Goal: Information Seeking & Learning: Learn about a topic

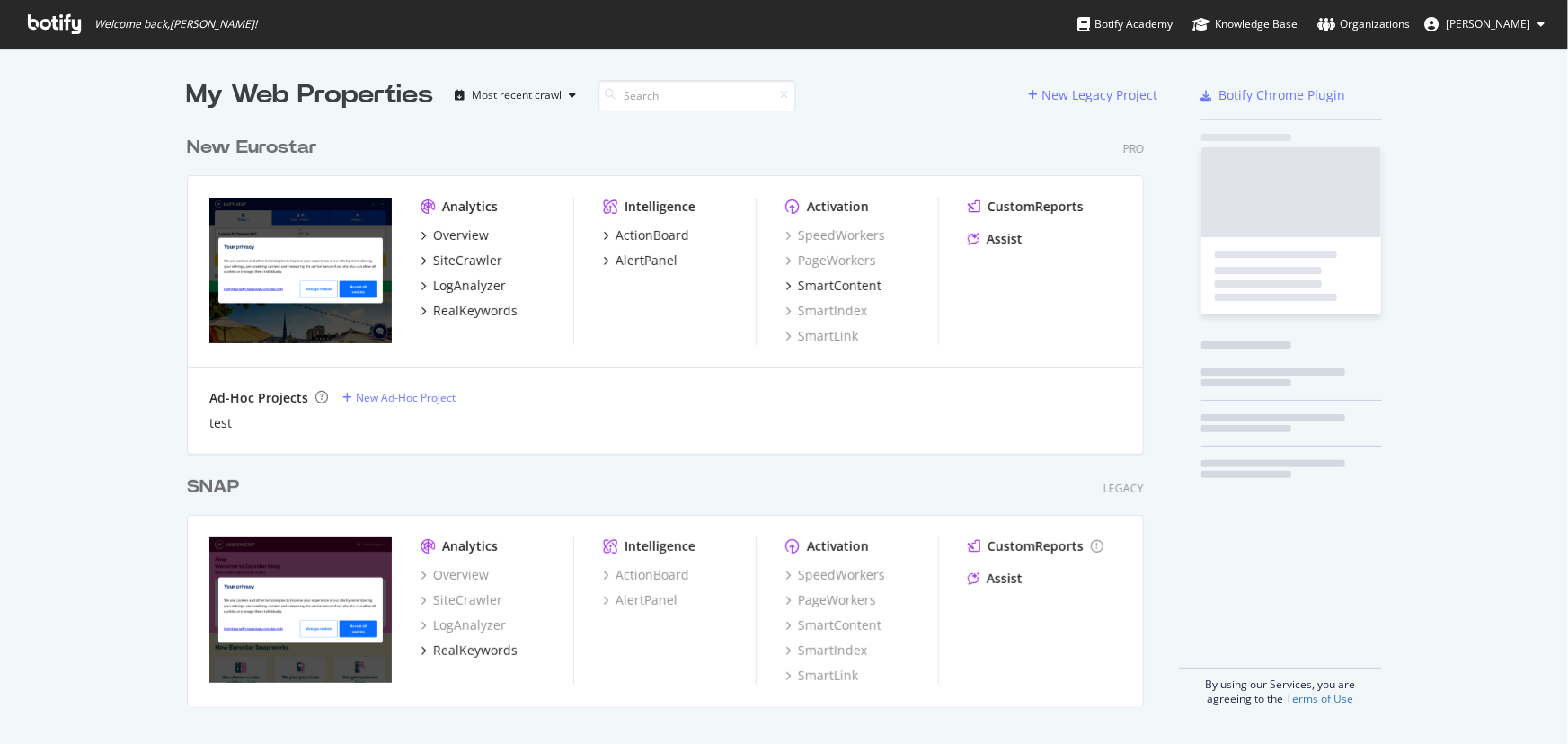
scroll to position [732, 1543]
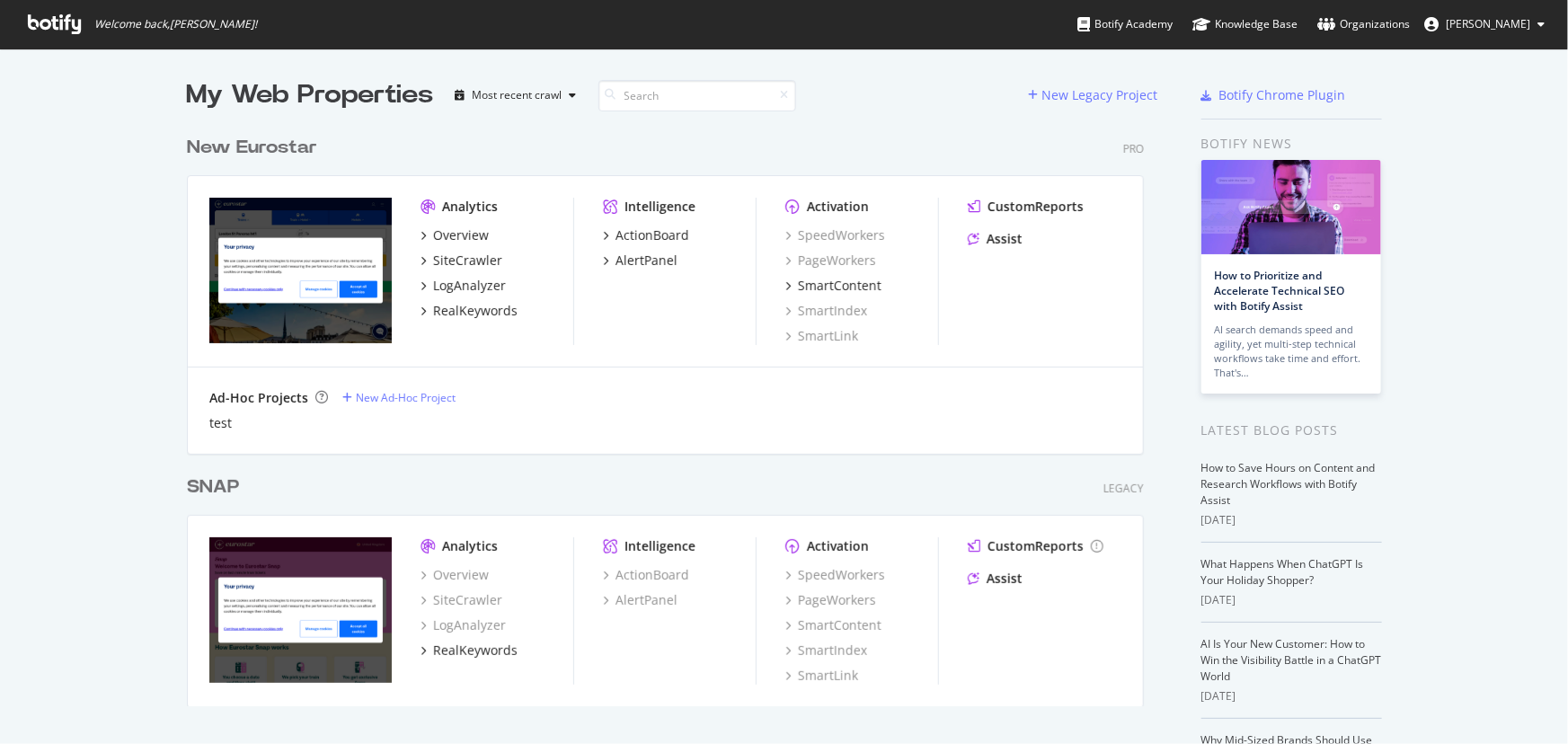
click at [249, 145] on div "New Eurostar" at bounding box center [252, 148] width 130 height 26
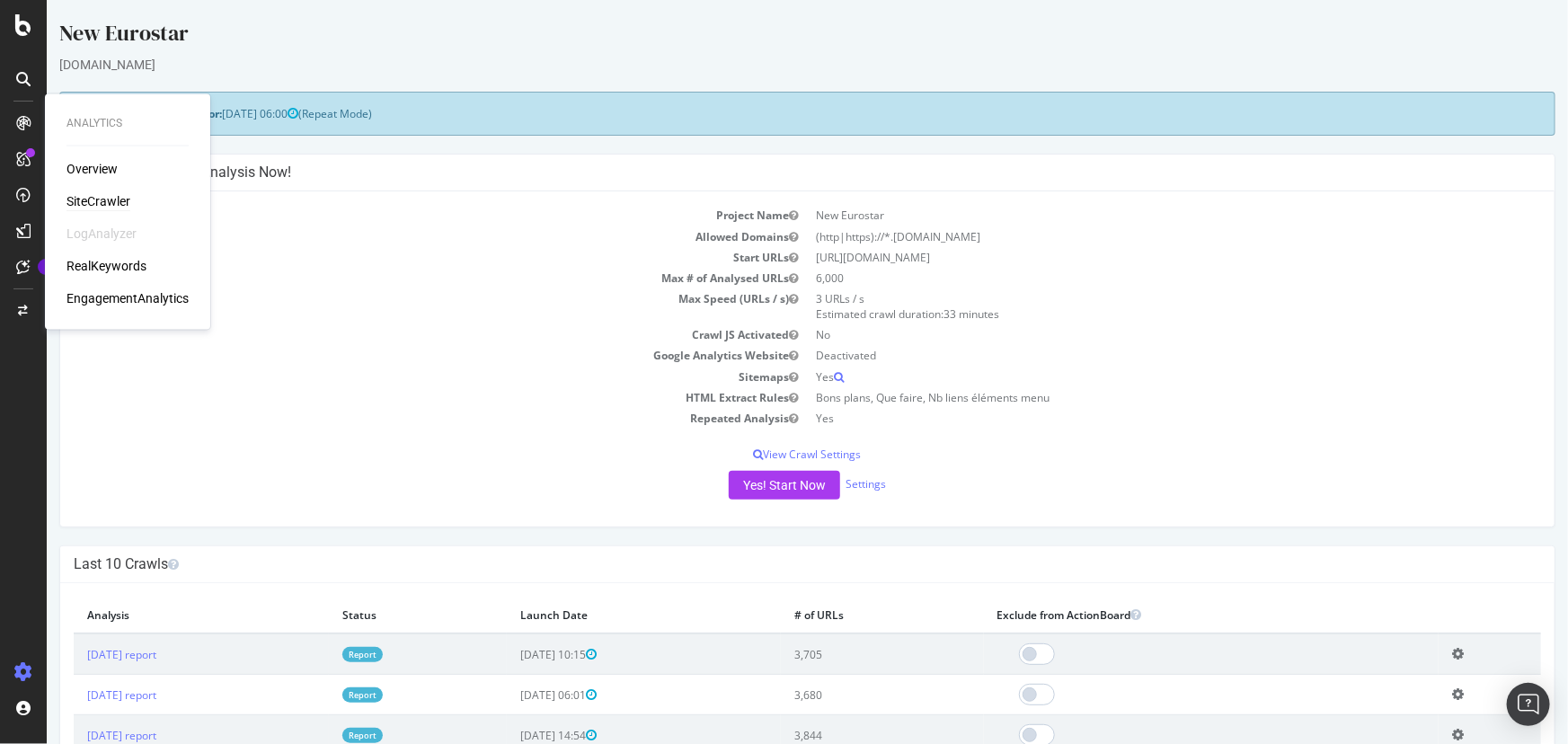
click at [102, 197] on div "SiteCrawler" at bounding box center [98, 202] width 64 height 18
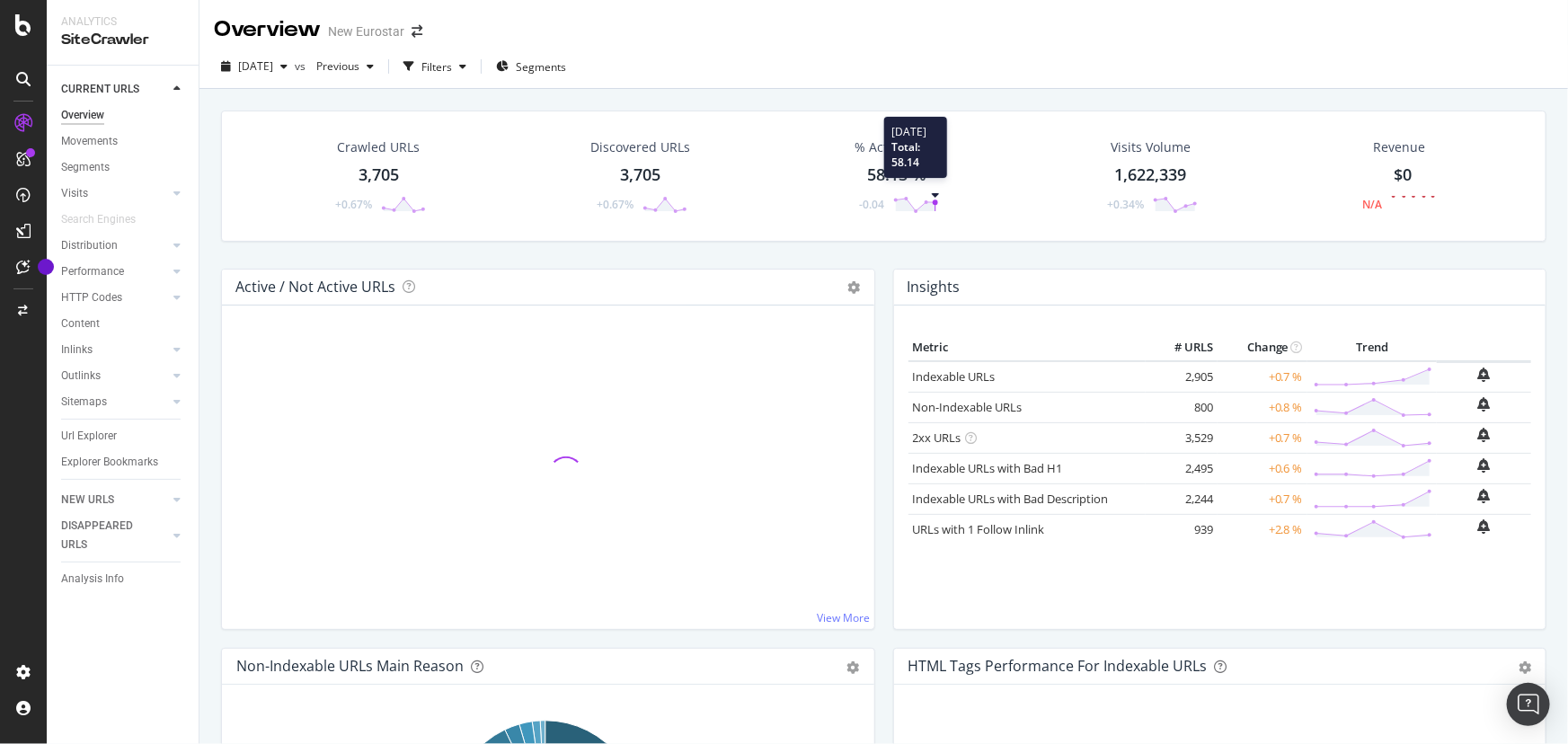
click at [1196, 402] on td "800" at bounding box center [1181, 407] width 72 height 31
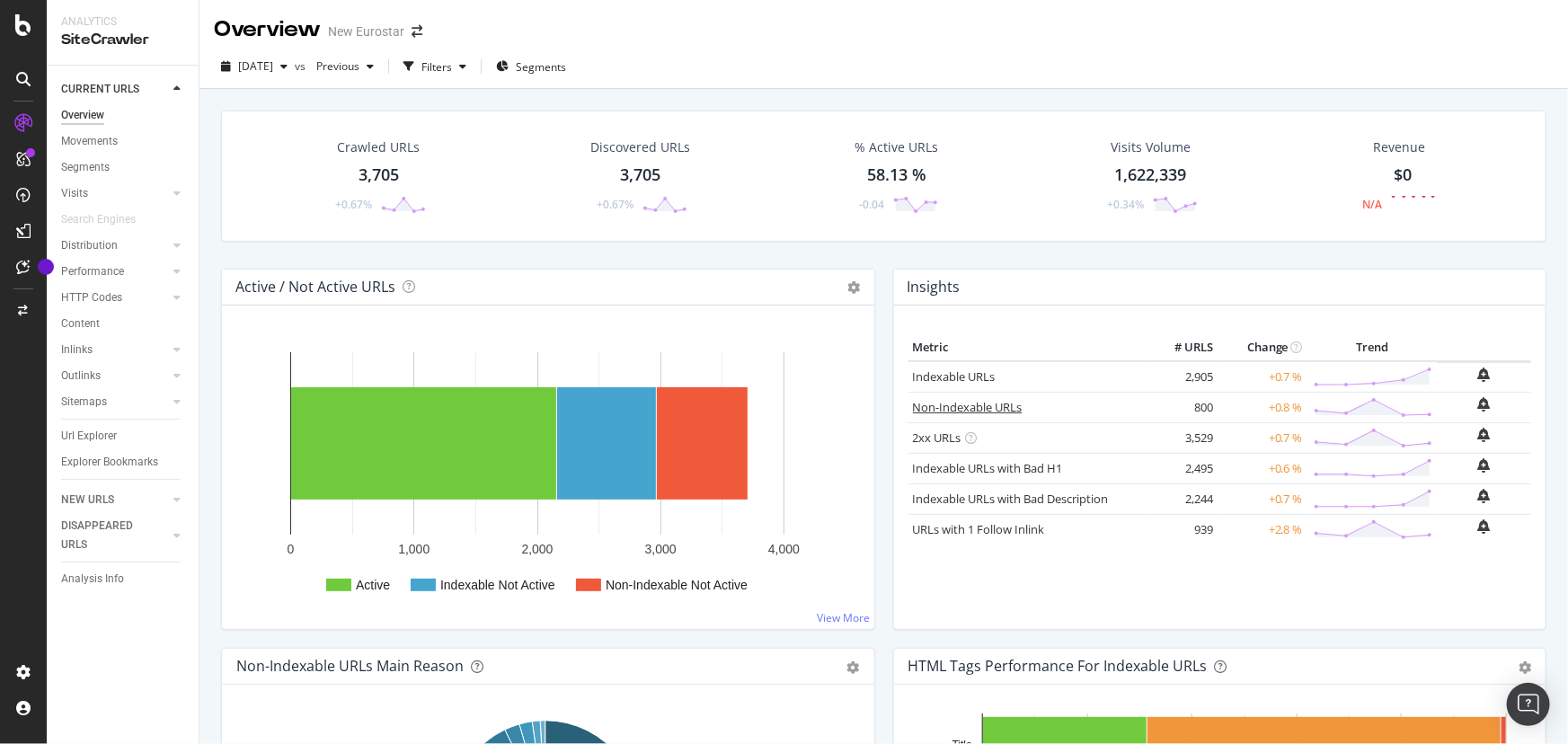
click at [926, 409] on link "Non-Indexable URLs" at bounding box center [967, 408] width 109 height 16
click at [936, 404] on link "Non-Indexable URLs" at bounding box center [967, 408] width 109 height 16
click at [1198, 400] on td "800" at bounding box center [1181, 407] width 72 height 31
click at [967, 403] on link "Non-Indexable URLs" at bounding box center [967, 408] width 109 height 16
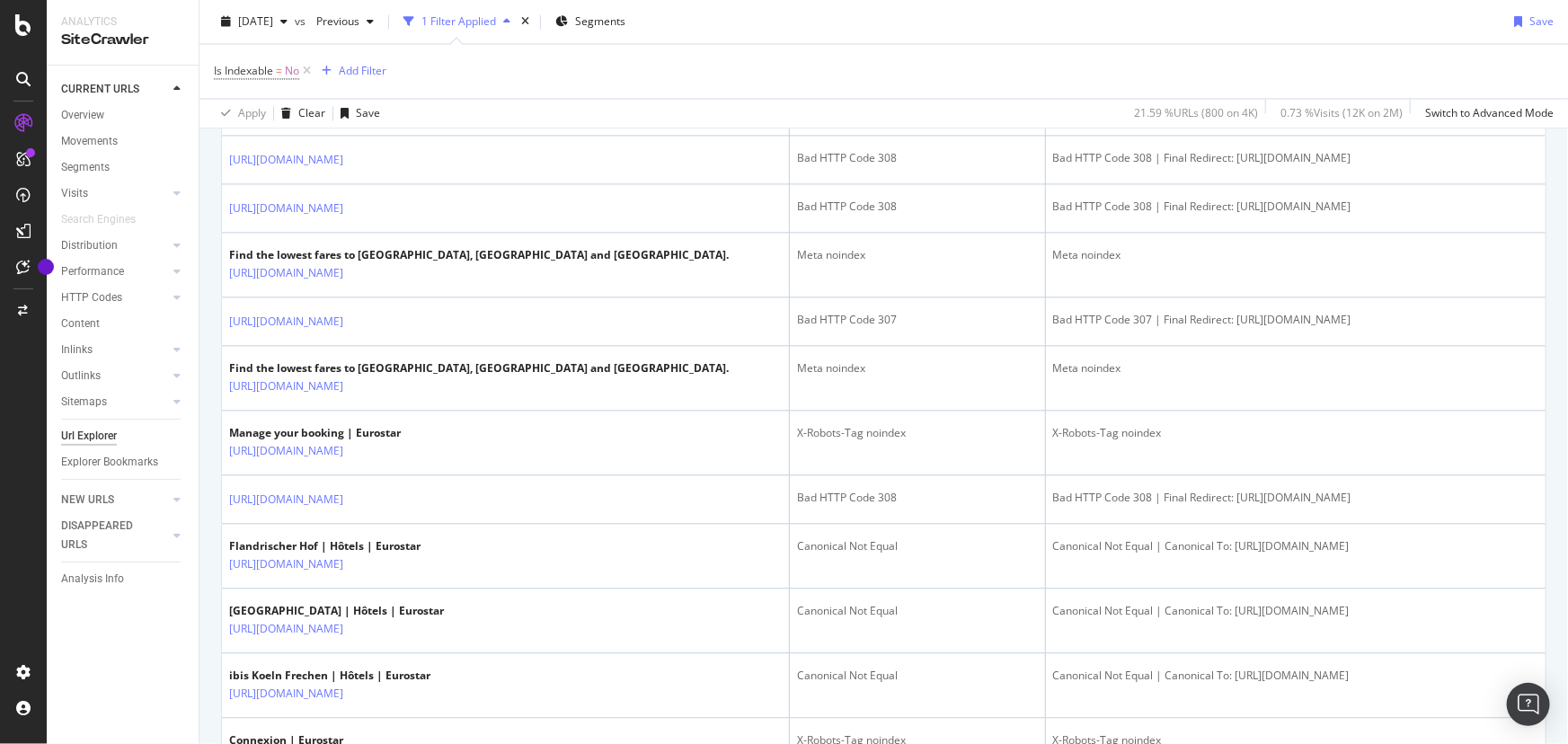
scroll to position [2452, 0]
